Goal: Task Accomplishment & Management: Manage account settings

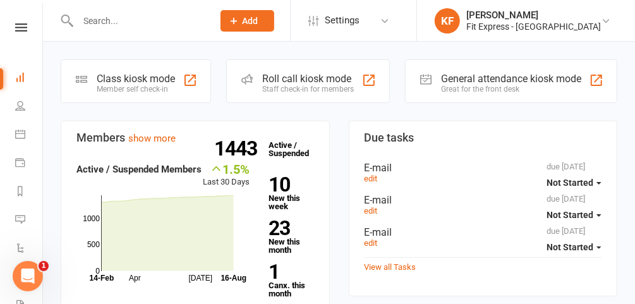
click at [15, 64] on link "Dashboard" at bounding box center [29, 78] width 28 height 28
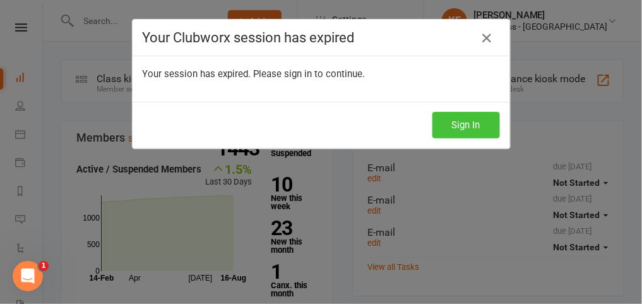
click at [486, 129] on button "Sign In" at bounding box center [467, 125] width 68 height 27
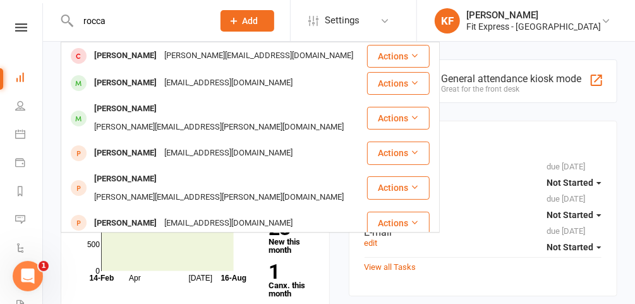
type input "rocca"
click at [154, 114] on div "Samantha Rocca" at bounding box center [125, 109] width 70 height 18
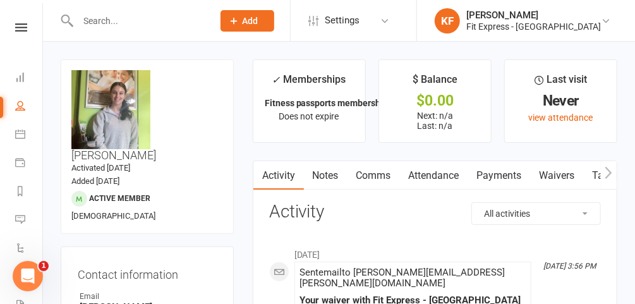
click at [133, 25] on input "text" at bounding box center [139, 21] width 130 height 18
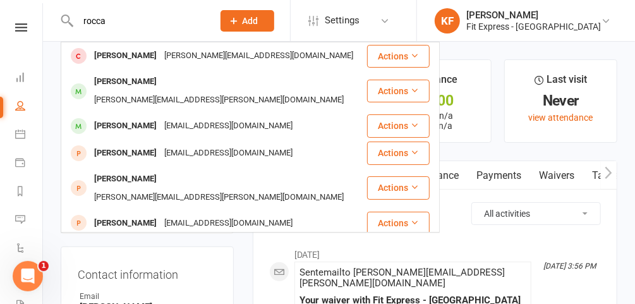
type input "rocca"
click at [143, 117] on div "Patrik Della Rocca" at bounding box center [125, 126] width 70 height 18
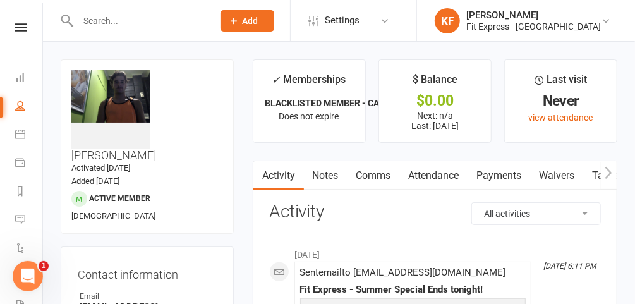
click at [495, 176] on link "Payments" at bounding box center [499, 175] width 63 height 29
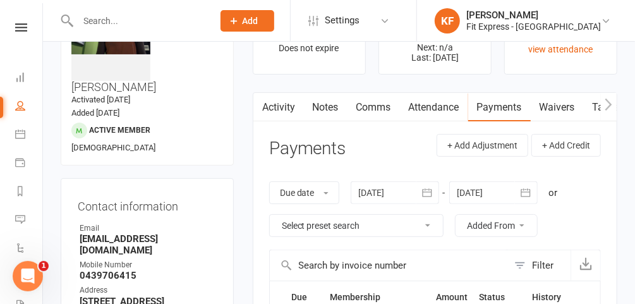
scroll to position [66, 0]
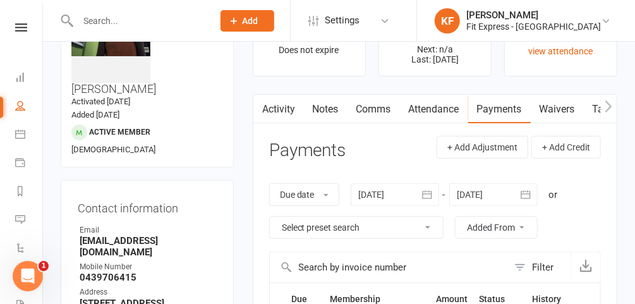
click at [332, 108] on link "Notes" at bounding box center [326, 109] width 44 height 29
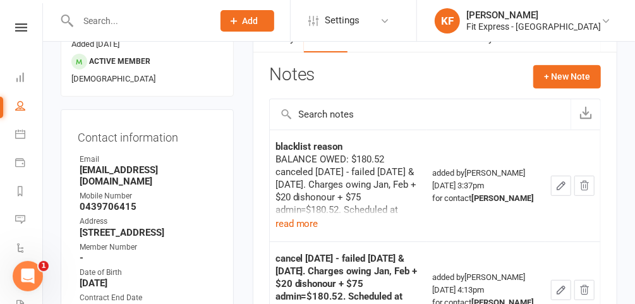
scroll to position [142, 0]
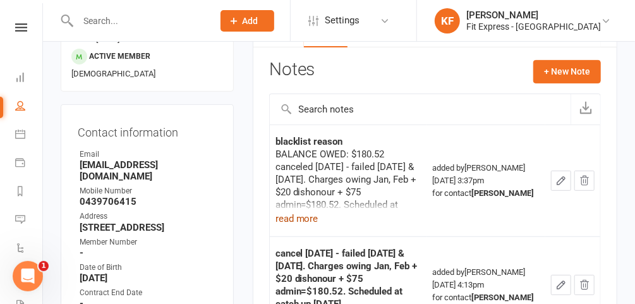
click at [298, 216] on button "read more" at bounding box center [296, 218] width 43 height 15
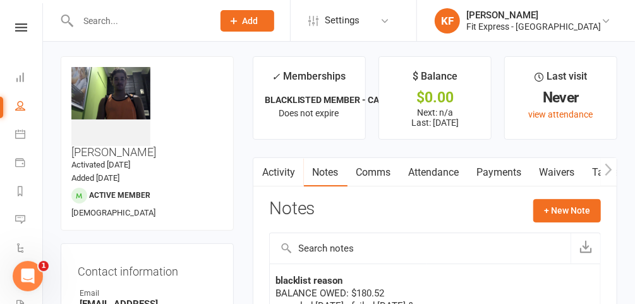
scroll to position [0, 0]
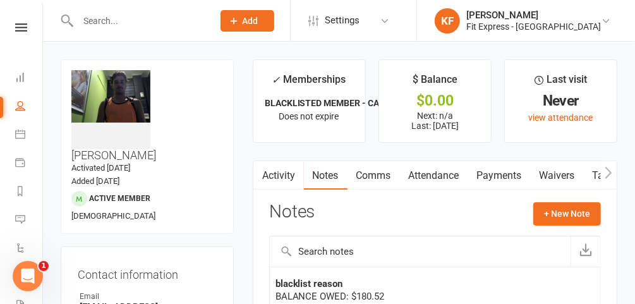
click at [18, 24] on icon at bounding box center [21, 27] width 12 height 8
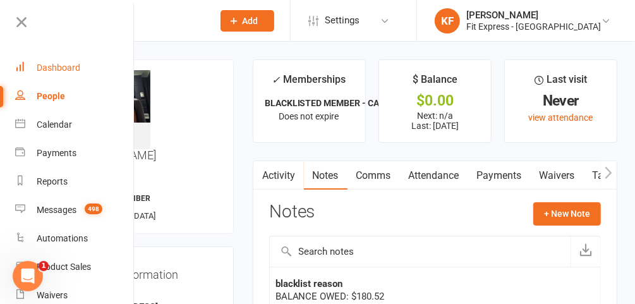
click at [61, 66] on div "Dashboard" at bounding box center [59, 68] width 44 height 10
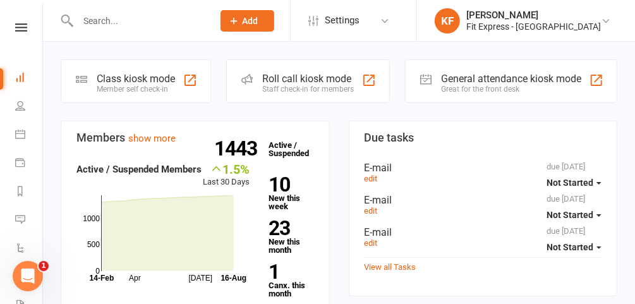
click at [607, 17] on icon at bounding box center [605, 21] width 10 height 10
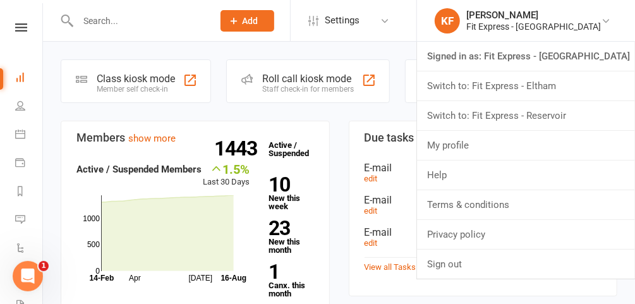
click at [567, 116] on link "Switch to: Fit Express - Reservoir" at bounding box center [526, 115] width 218 height 29
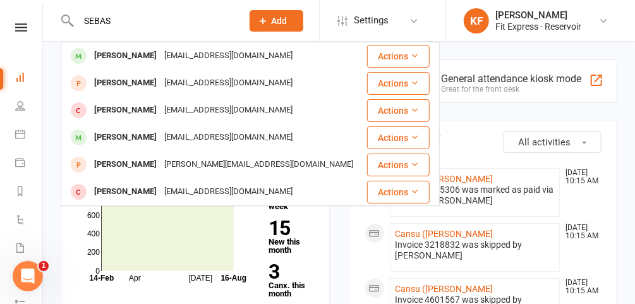
type input "SEBAS"
click at [146, 58] on div "Sebastian Seeligson" at bounding box center [125, 56] width 70 height 18
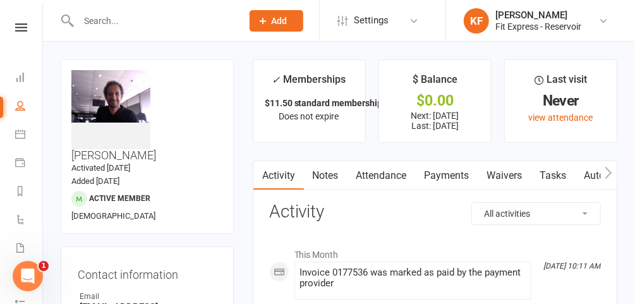
click at [16, 27] on icon at bounding box center [21, 27] width 12 height 8
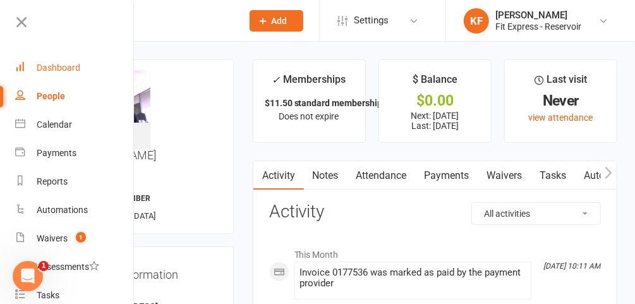
click at [47, 73] on div "Dashboard" at bounding box center [59, 68] width 44 height 10
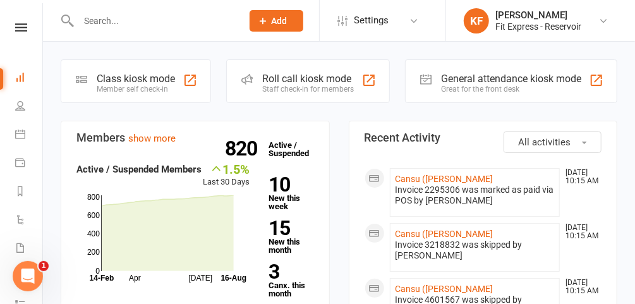
click at [21, 24] on icon at bounding box center [21, 27] width 12 height 8
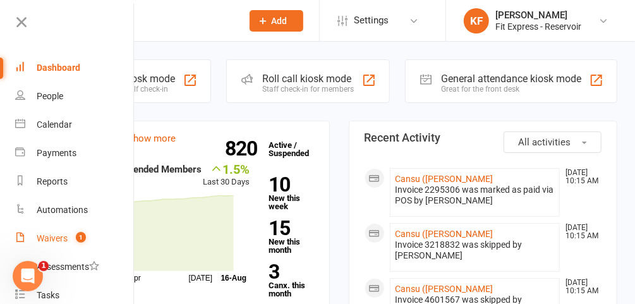
click at [57, 242] on div "Waivers" at bounding box center [52, 238] width 31 height 10
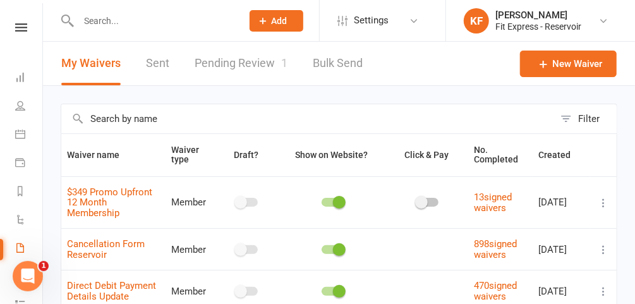
click at [600, 21] on icon at bounding box center [603, 21] width 10 height 10
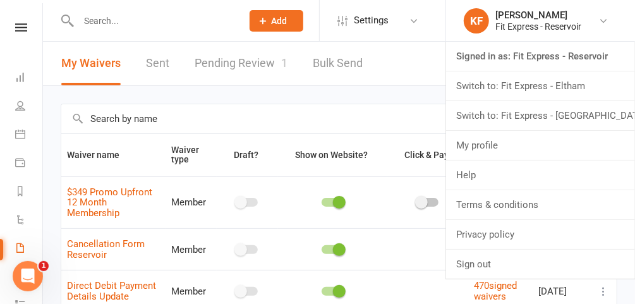
click at [559, 114] on link "Switch to: Fit Express - Heidelberg" at bounding box center [540, 115] width 189 height 29
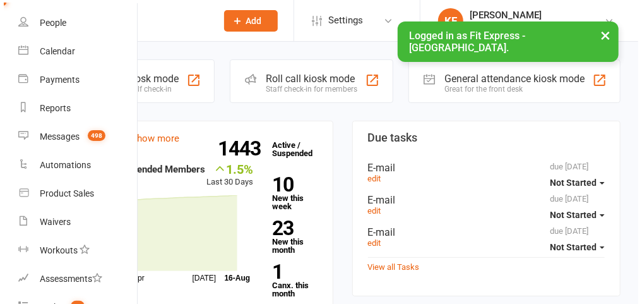
scroll to position [78, 1]
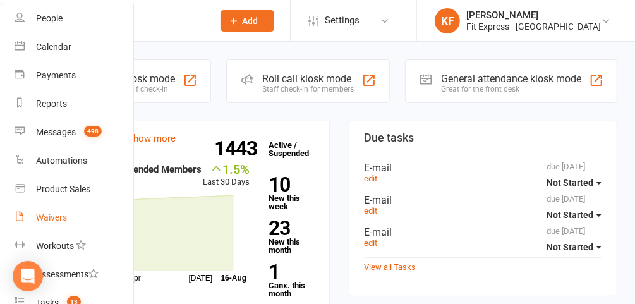
click at [78, 217] on link "Waivers" at bounding box center [74, 217] width 119 height 28
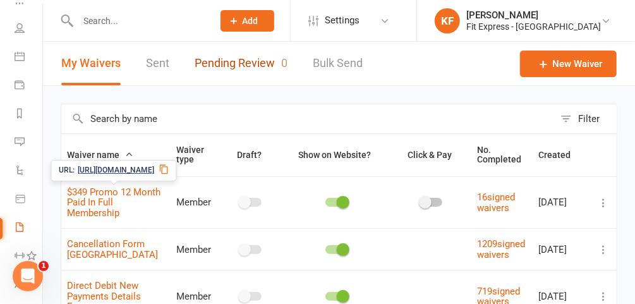
click at [250, 61] on link "Pending Review 0" at bounding box center [240, 64] width 93 height 44
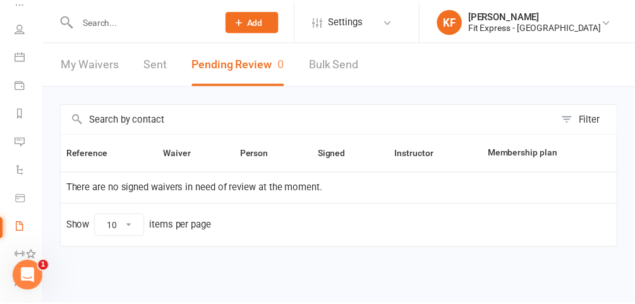
scroll to position [0, 1]
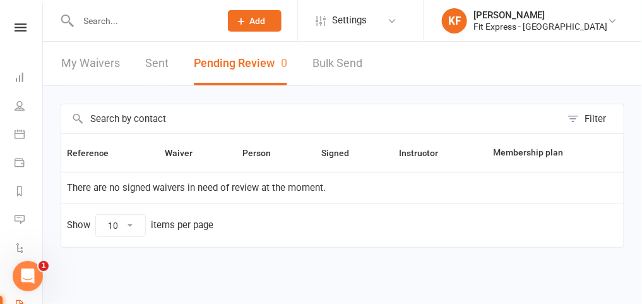
click at [16, 28] on icon at bounding box center [21, 27] width 12 height 8
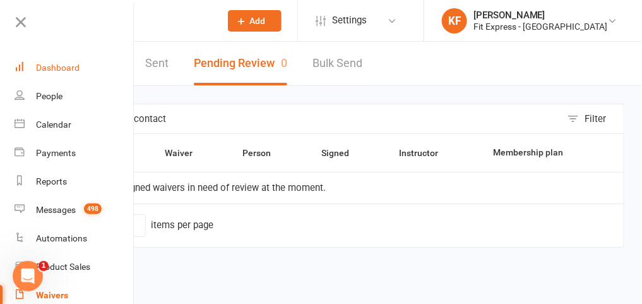
click at [54, 64] on div "Dashboard" at bounding box center [58, 68] width 44 height 10
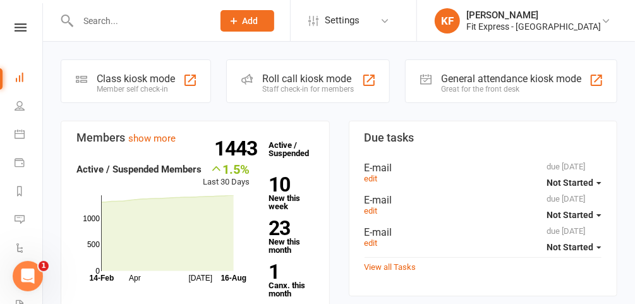
click at [15, 64] on link "Dashboard" at bounding box center [29, 78] width 28 height 28
